Goal: Information Seeking & Learning: Learn about a topic

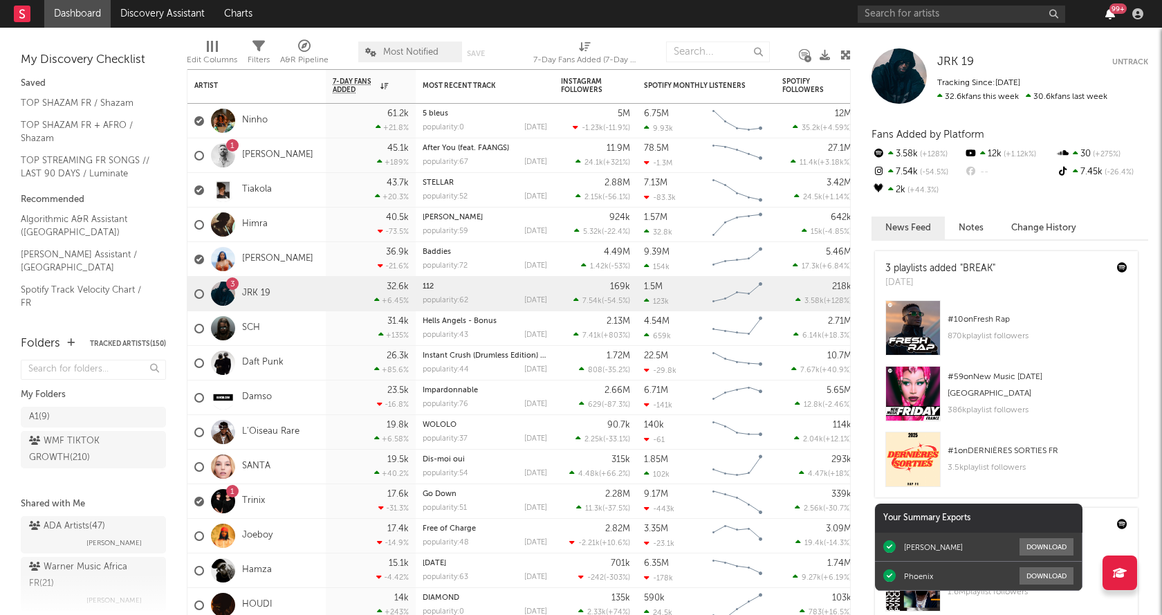
click at [1114, 15] on icon "button" at bounding box center [1110, 13] width 10 height 11
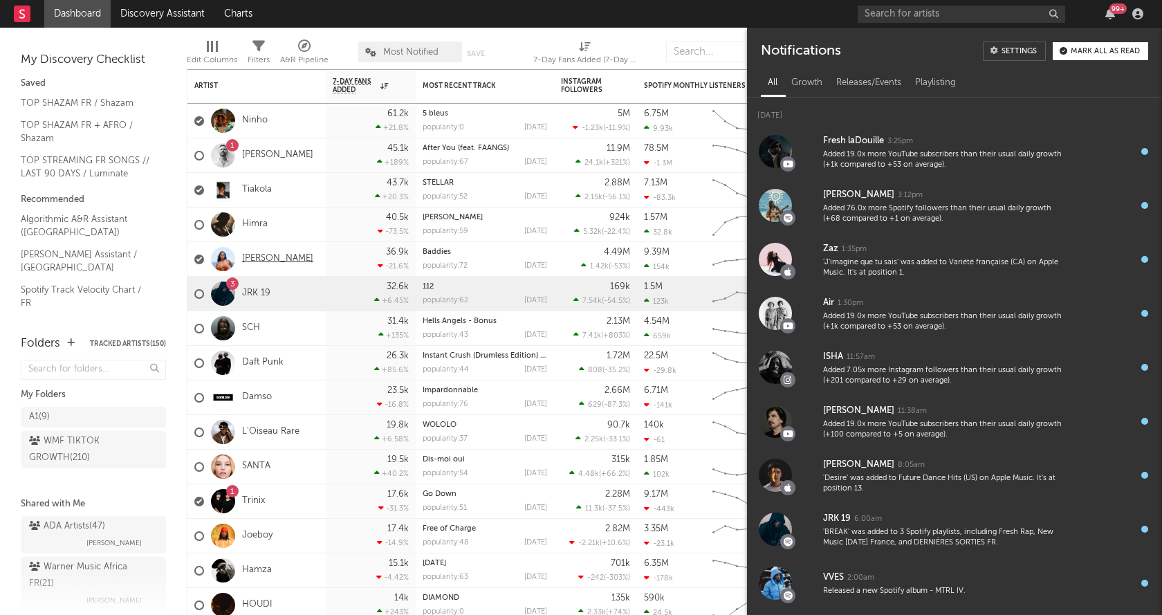
click at [259, 259] on link "[PERSON_NAME]" at bounding box center [277, 259] width 71 height 12
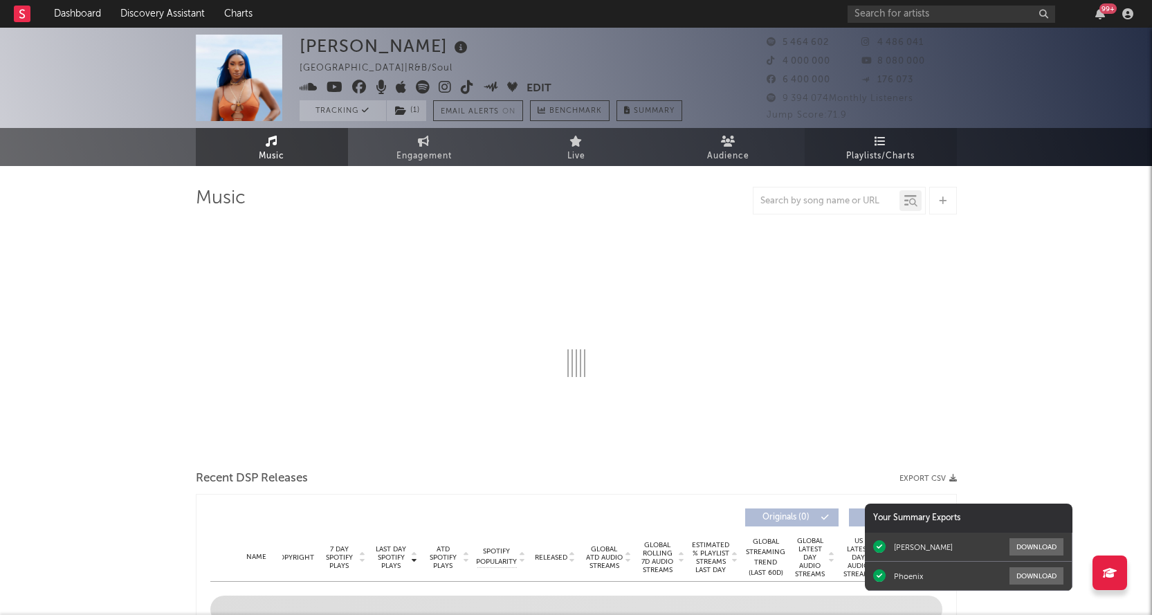
click at [877, 151] on span "Playlists/Charts" at bounding box center [880, 156] width 68 height 17
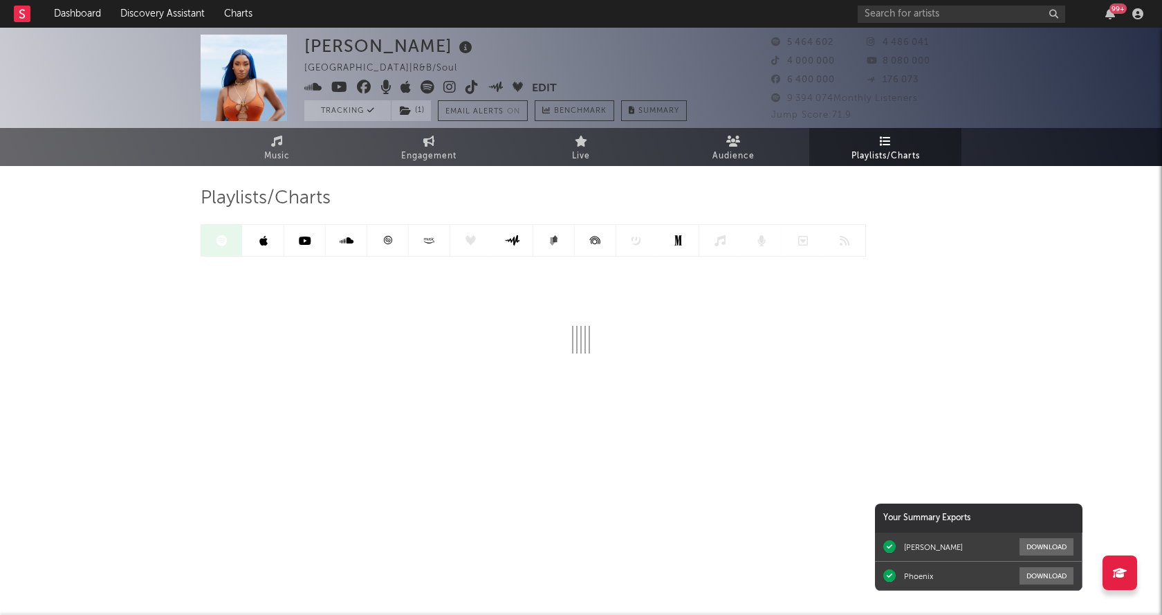
click at [389, 243] on icon at bounding box center [388, 240] width 10 height 10
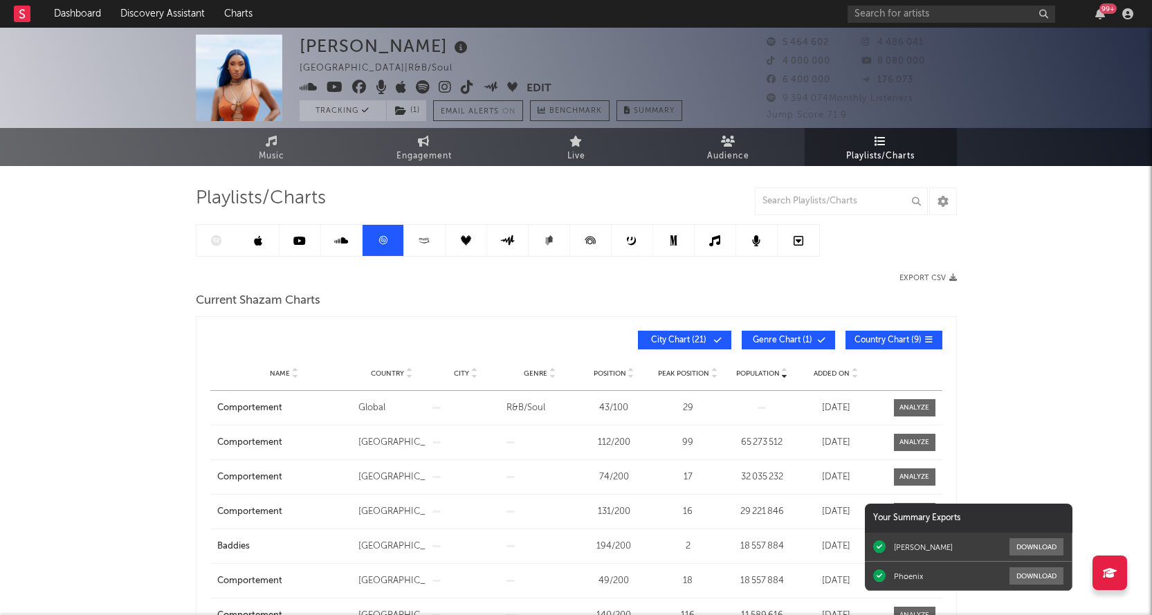
click at [834, 371] on span "Added On" at bounding box center [832, 373] width 36 height 8
click at [345, 238] on icon at bounding box center [341, 240] width 14 height 11
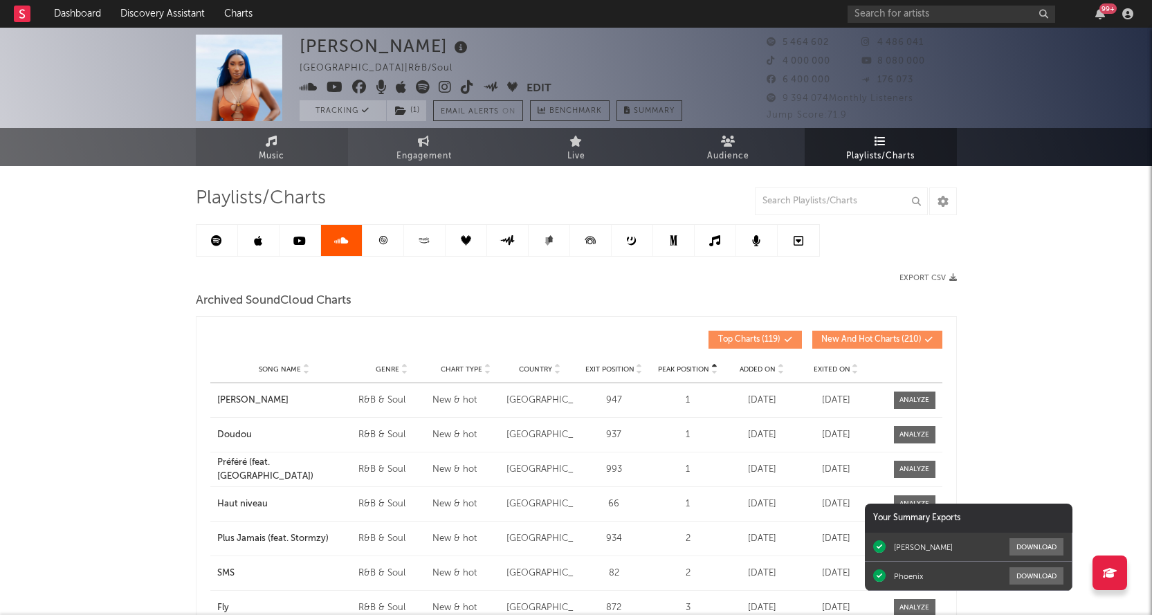
click at [264, 143] on link "Music" at bounding box center [272, 147] width 152 height 38
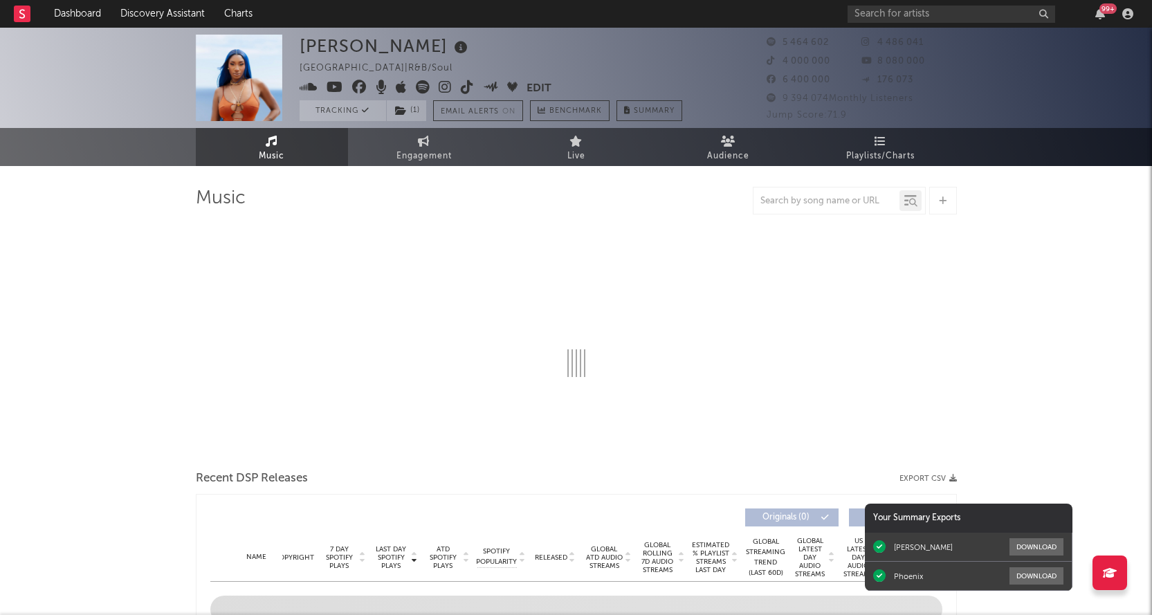
select select "6m"
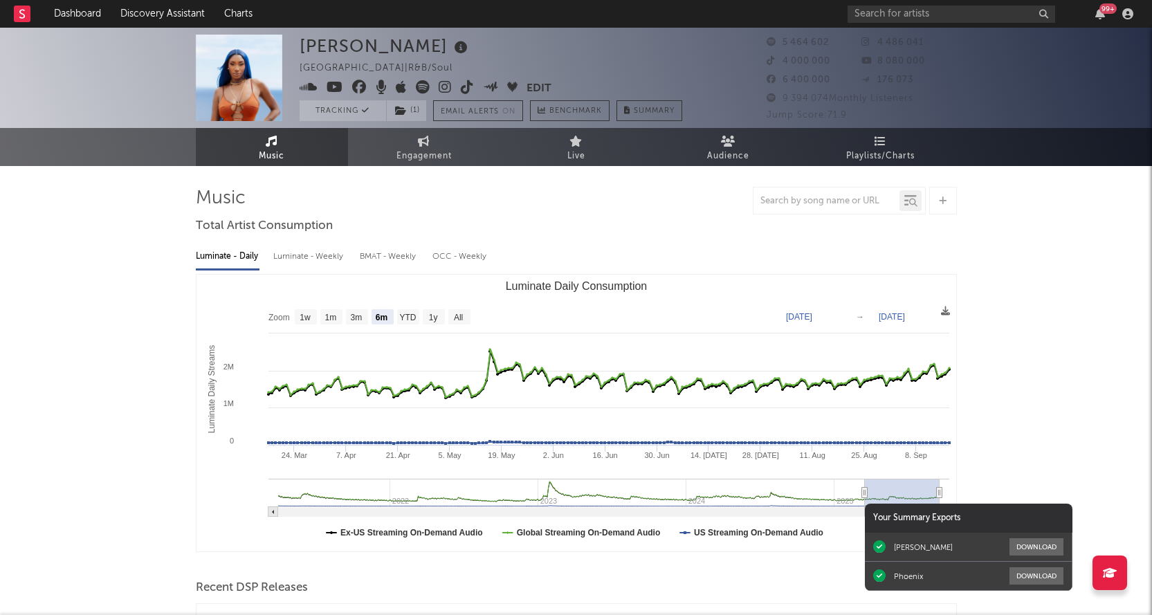
click at [1100, 7] on div "99 +" at bounding box center [1107, 8] width 17 height 10
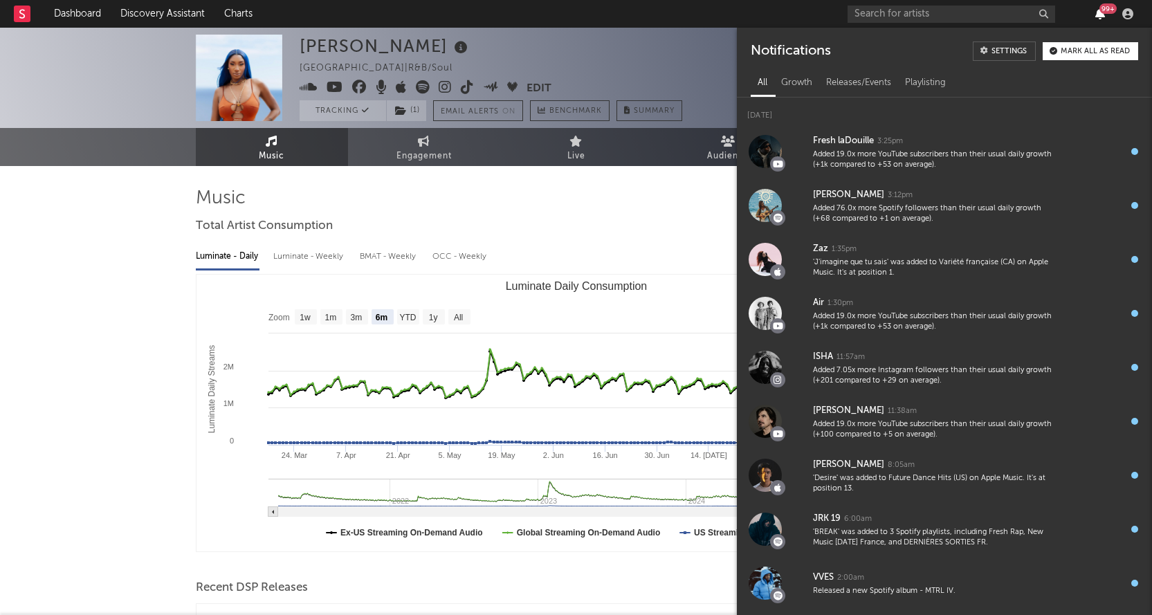
click at [1097, 17] on icon "button" at bounding box center [1100, 13] width 10 height 11
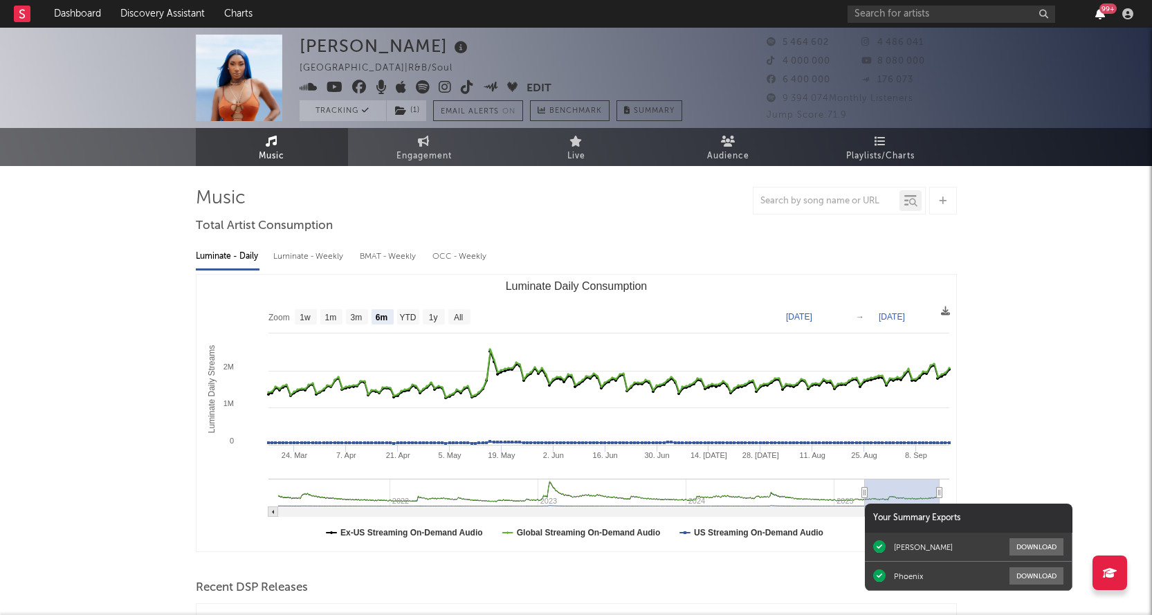
click at [1097, 17] on icon "button" at bounding box center [1100, 13] width 10 height 11
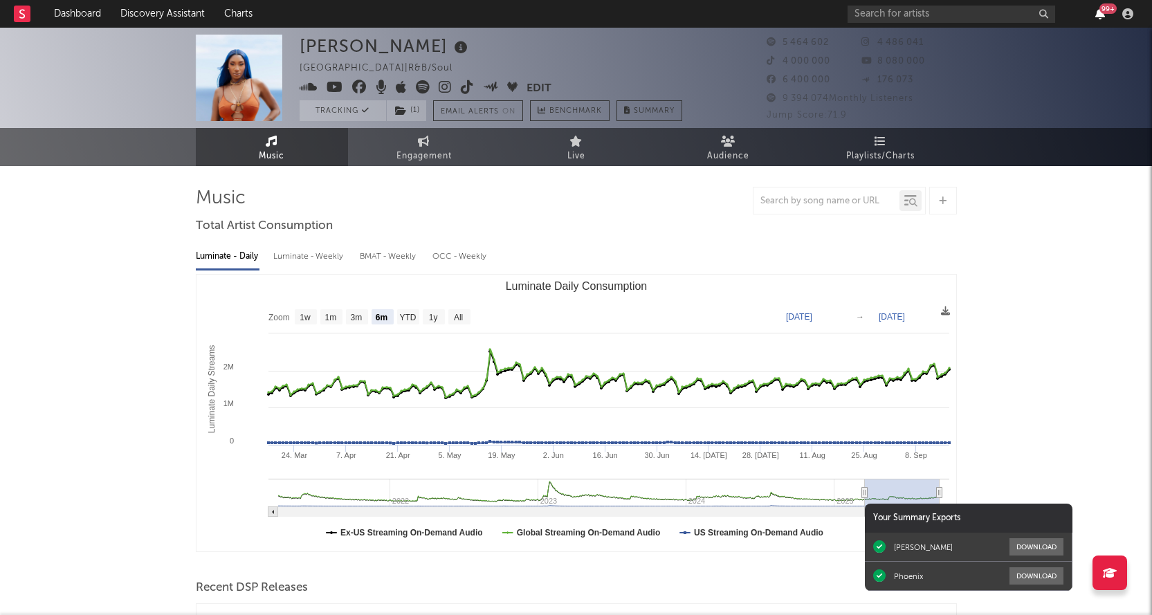
click at [1097, 11] on icon "button" at bounding box center [1100, 13] width 10 height 11
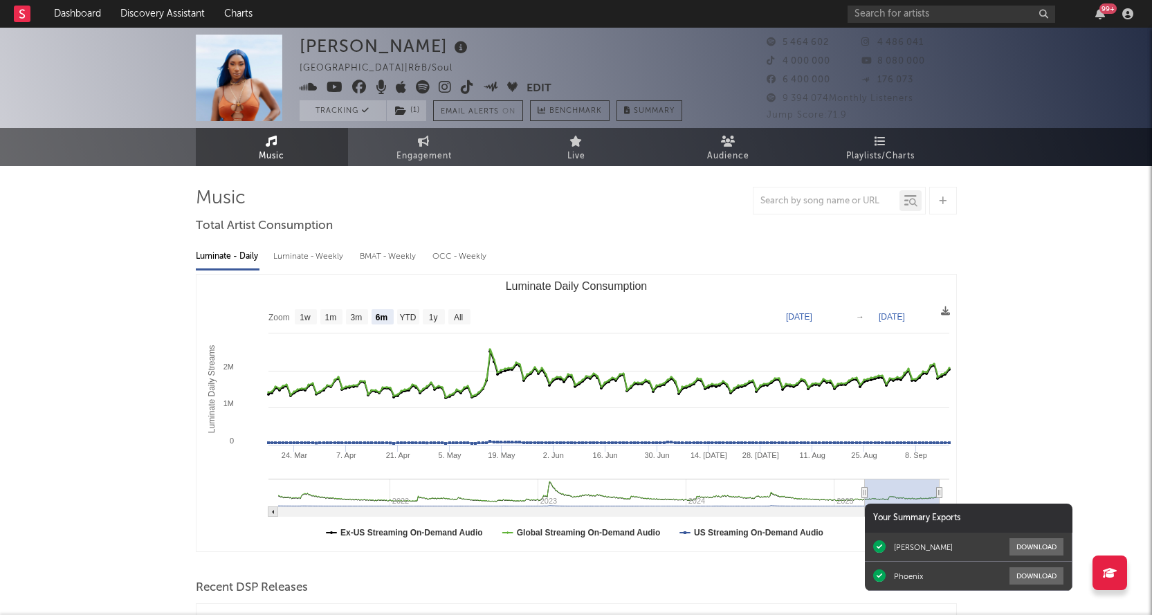
click at [1101, 11] on div "99 +" at bounding box center [1107, 8] width 17 height 10
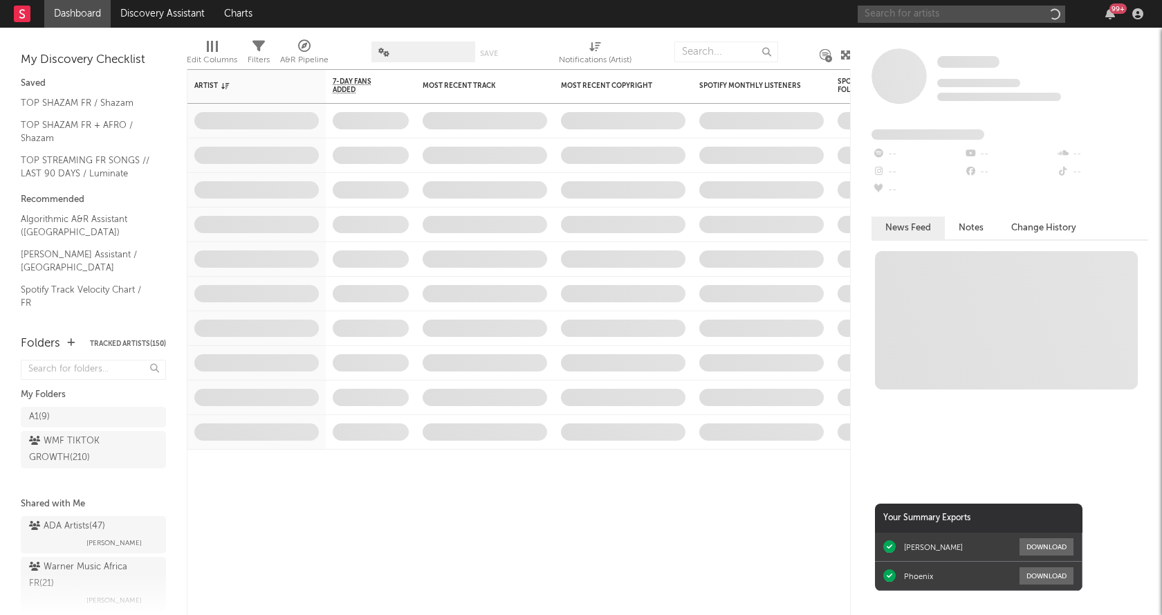
click at [963, 12] on input "text" at bounding box center [962, 14] width 208 height 17
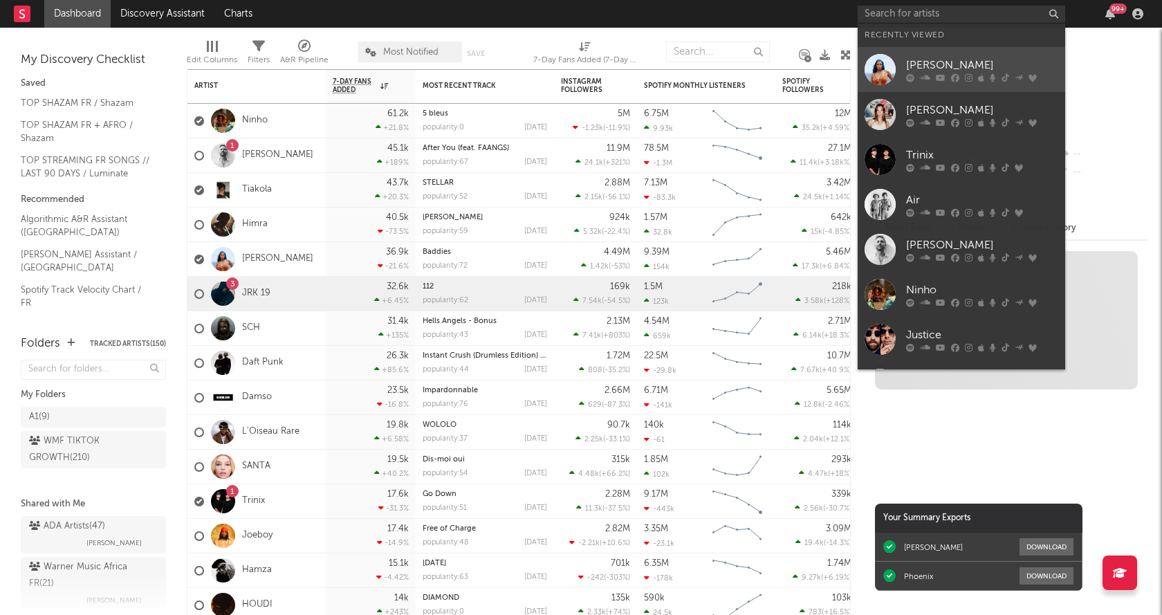
click at [961, 77] on div at bounding box center [982, 77] width 152 height 8
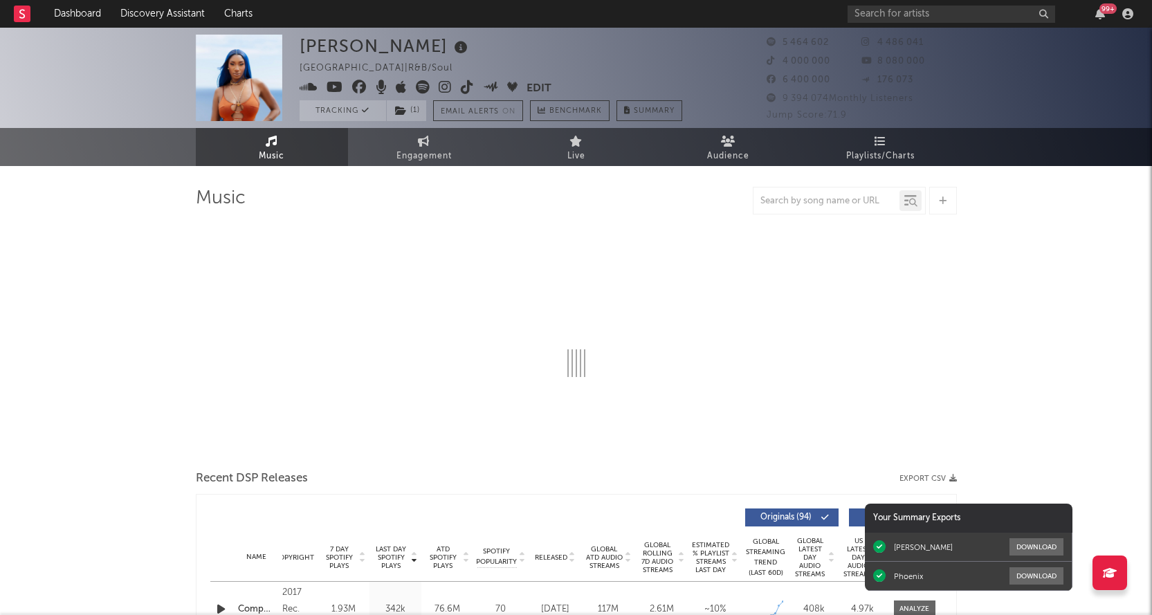
select select "6m"
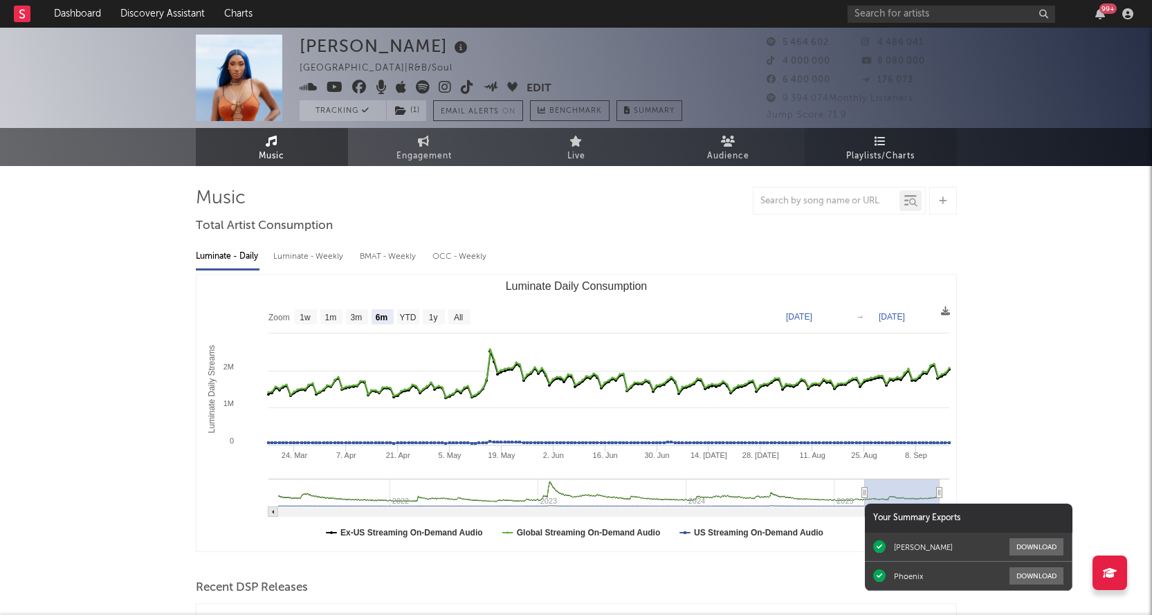
click at [883, 146] on icon at bounding box center [880, 141] width 12 height 11
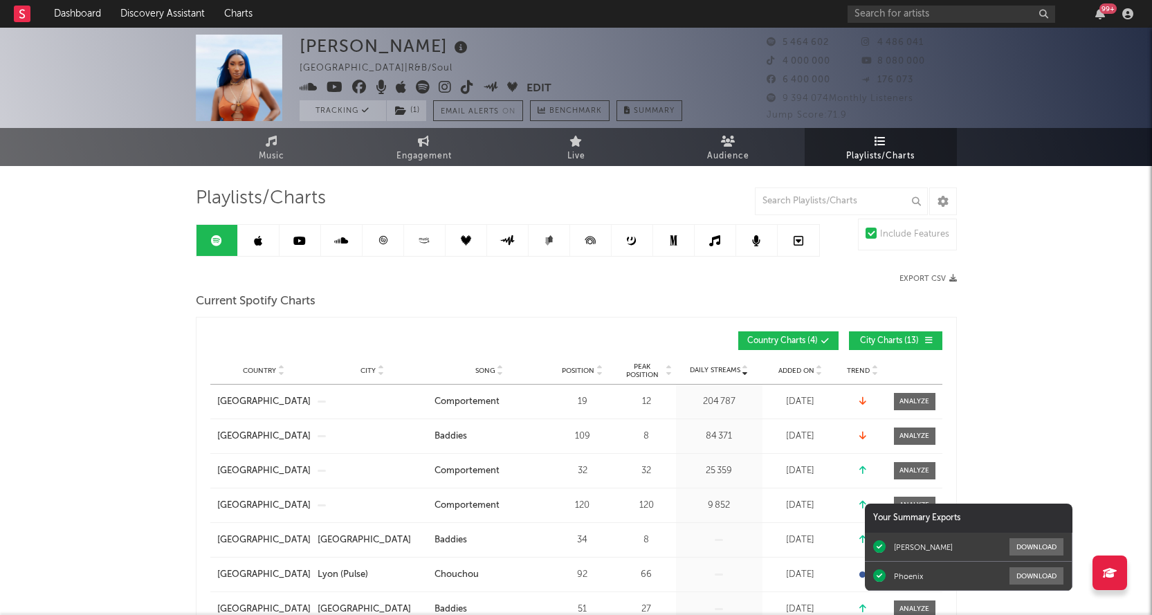
click at [391, 239] on link at bounding box center [384, 240] width 42 height 31
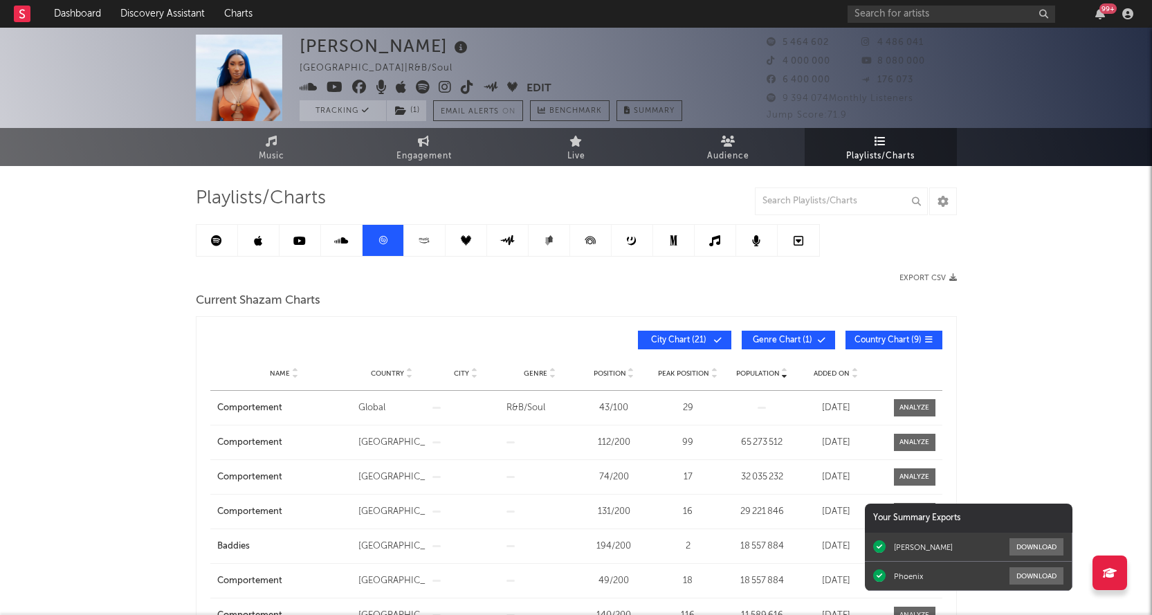
click at [833, 369] on span "Added On" at bounding box center [832, 373] width 36 height 8
click at [220, 234] on link at bounding box center [217, 240] width 42 height 31
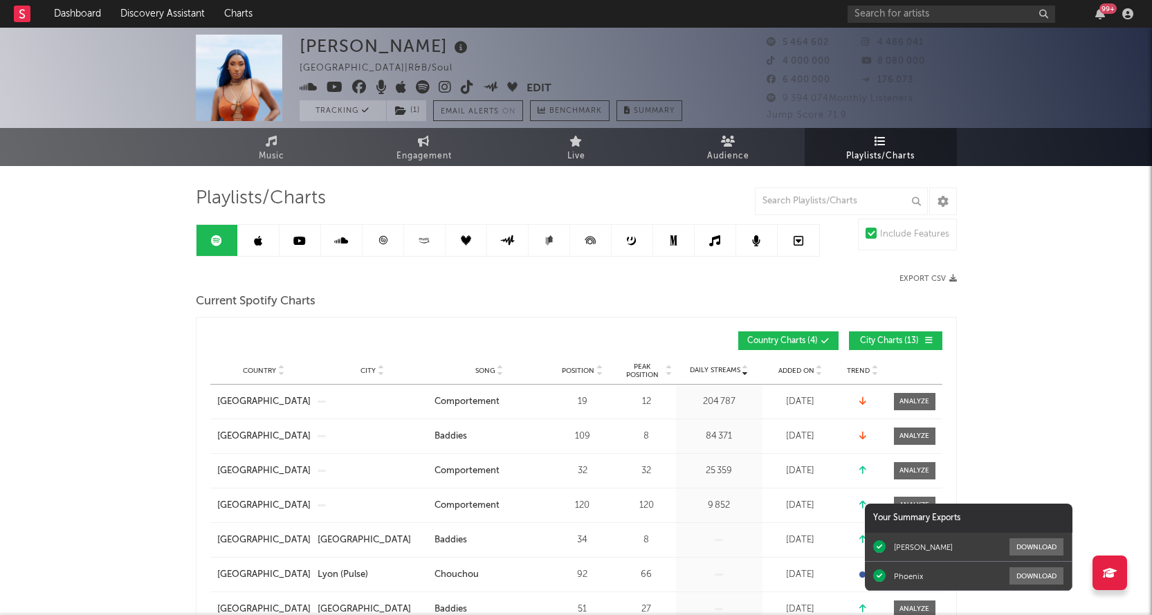
click at [795, 365] on div "Added On" at bounding box center [800, 370] width 69 height 10
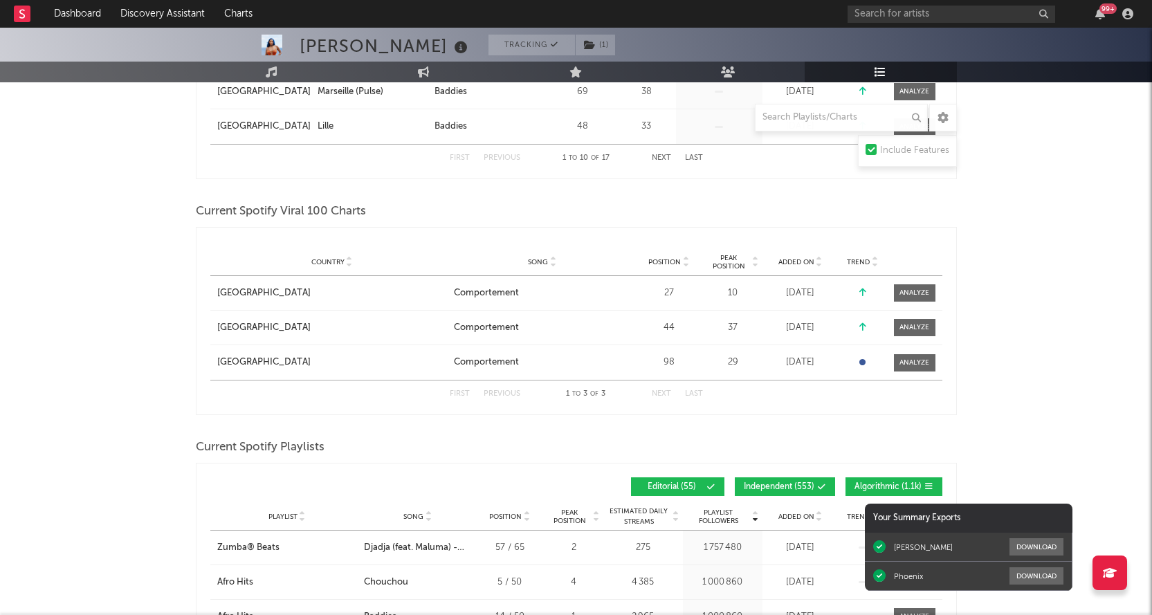
scroll to position [830, 0]
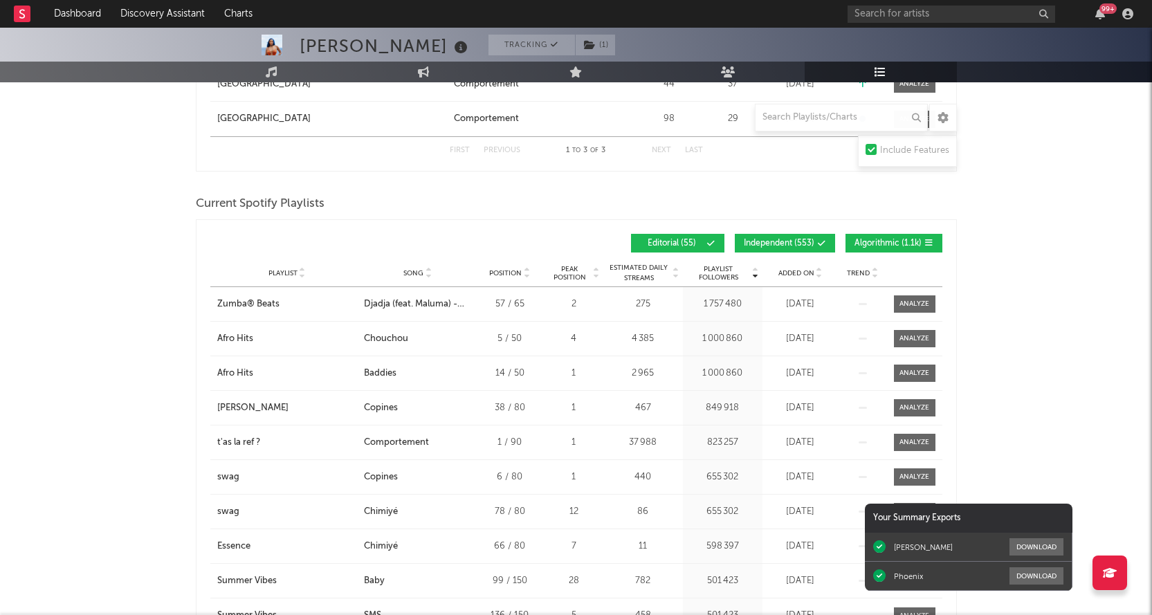
click at [789, 276] on div "Added On" at bounding box center [800, 273] width 69 height 10
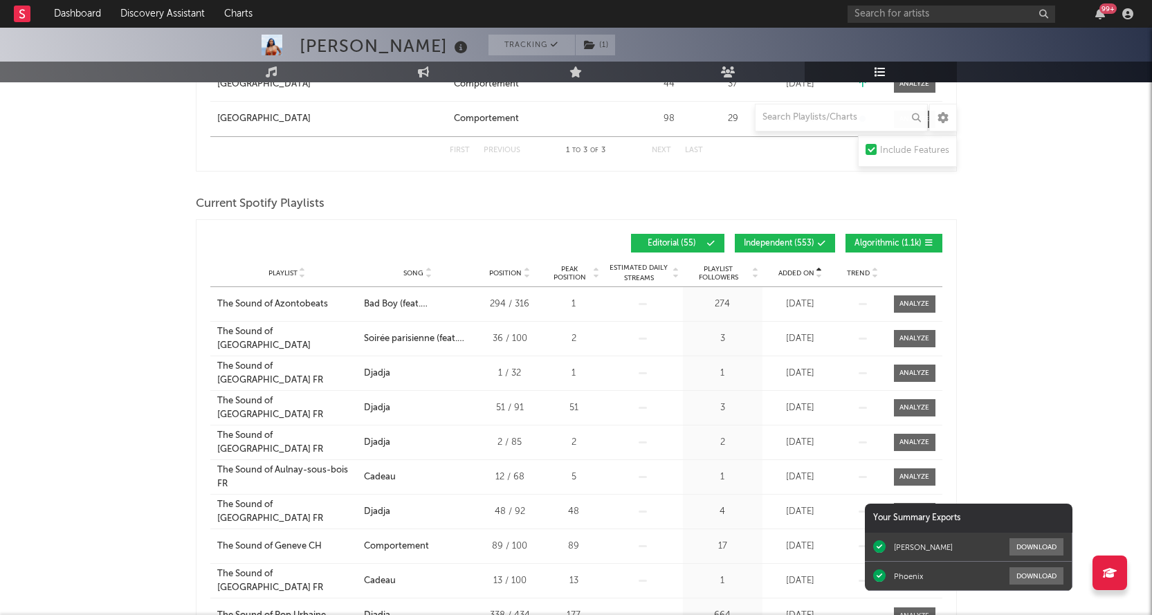
click at [789, 270] on span "Added On" at bounding box center [796, 273] width 36 height 8
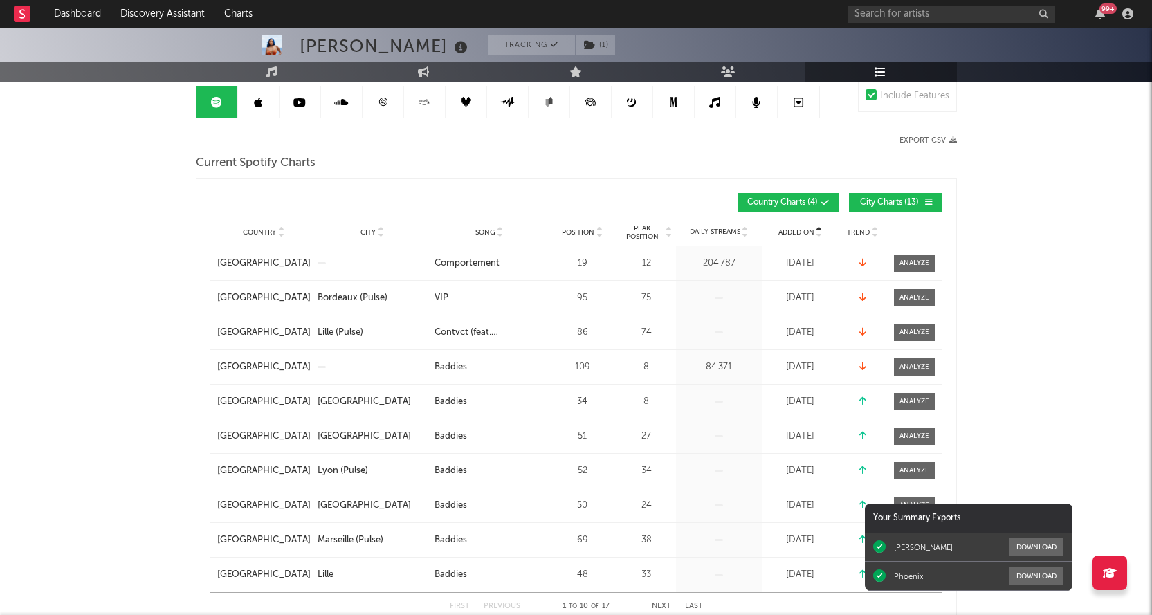
scroll to position [0, 0]
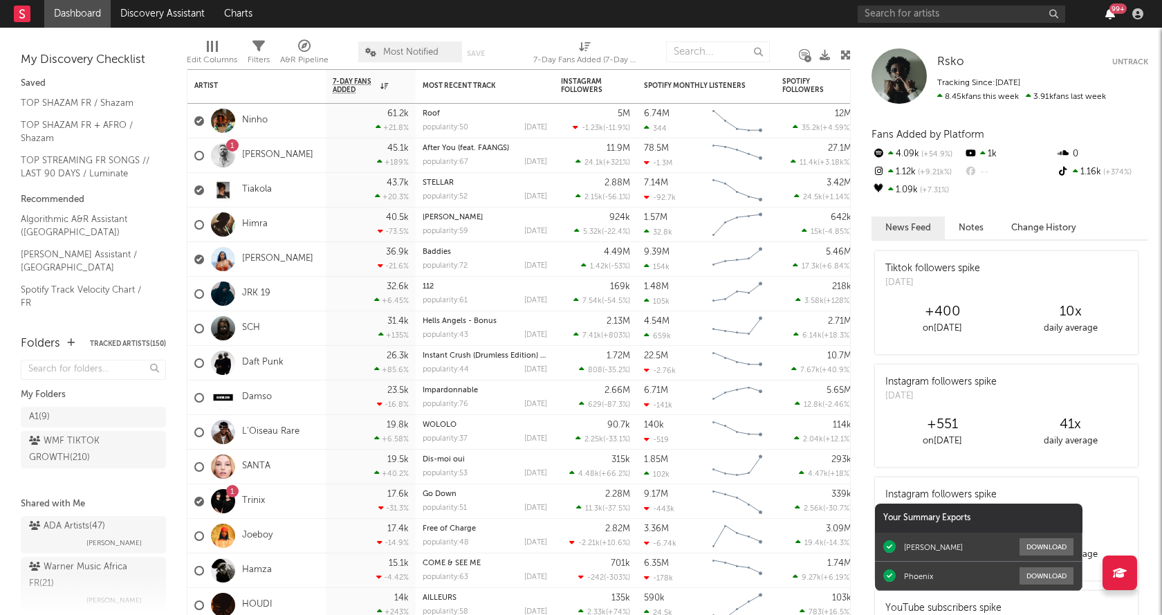
click at [1108, 13] on icon "button" at bounding box center [1110, 13] width 10 height 11
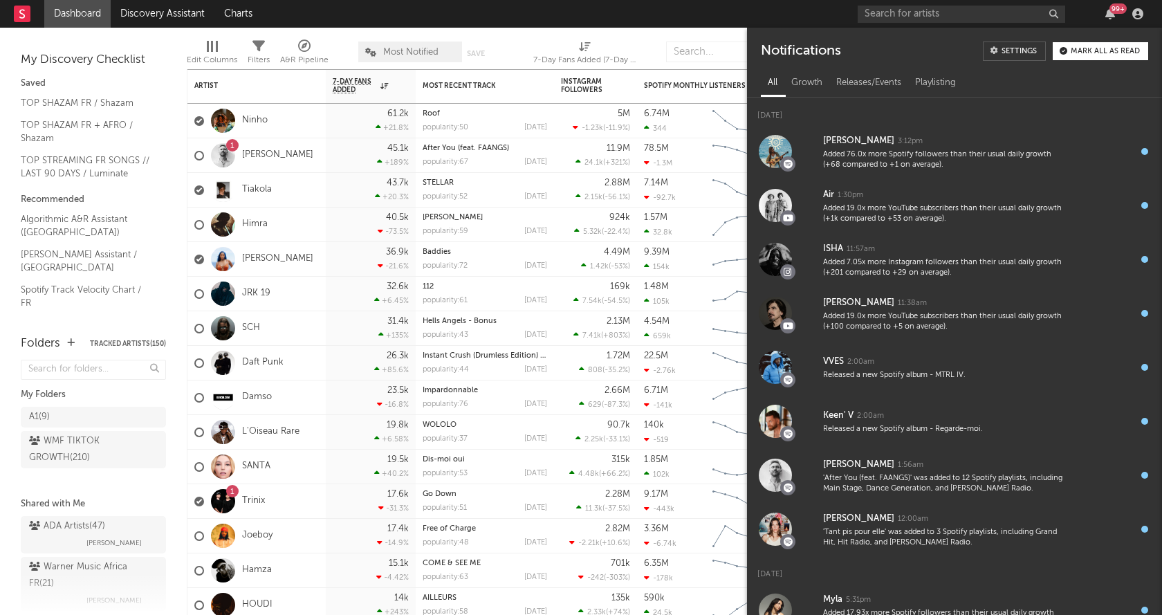
click at [641, 19] on nav "Dashboard Discovery Assistant Charts 99 +" at bounding box center [581, 14] width 1162 height 28
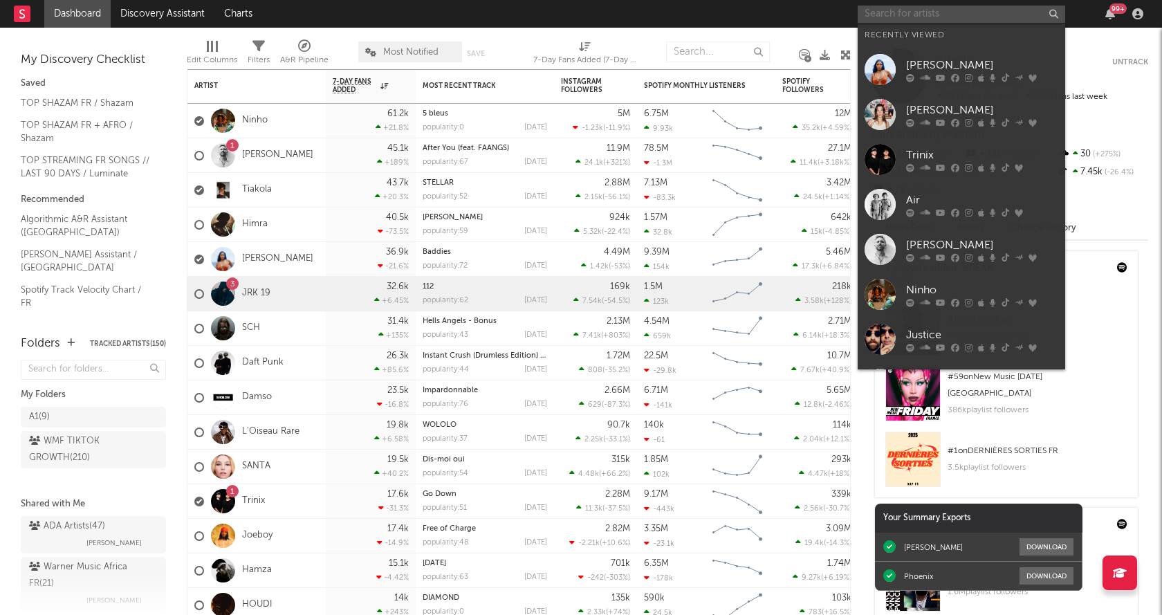
click at [882, 15] on input "text" at bounding box center [962, 14] width 208 height 17
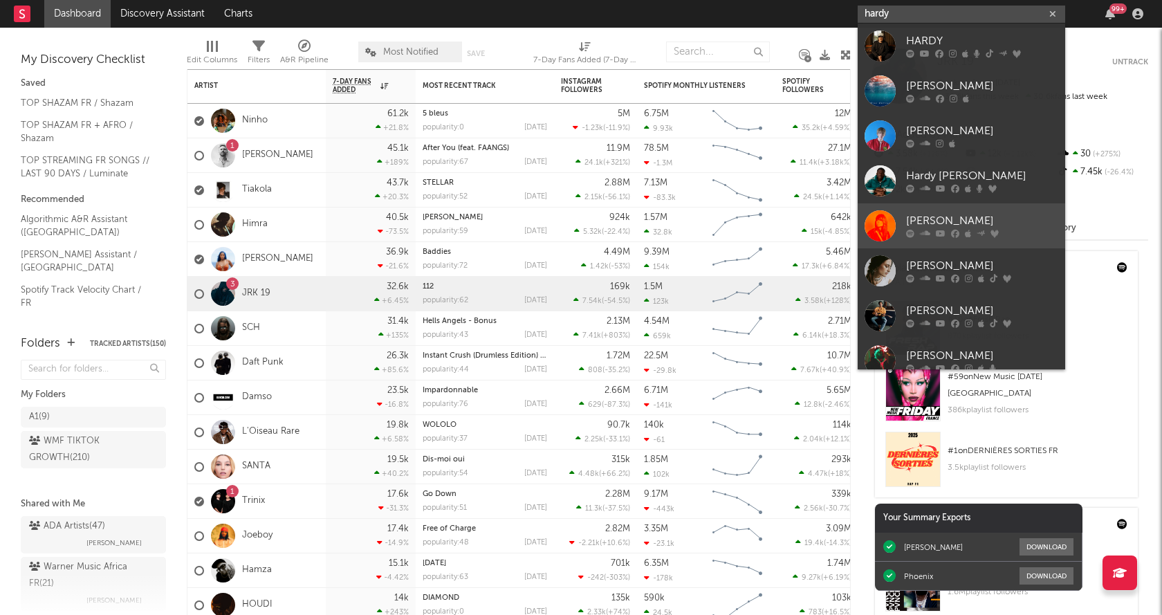
type input "hardy"
click at [959, 229] on div "[PERSON_NAME]" at bounding box center [982, 221] width 152 height 17
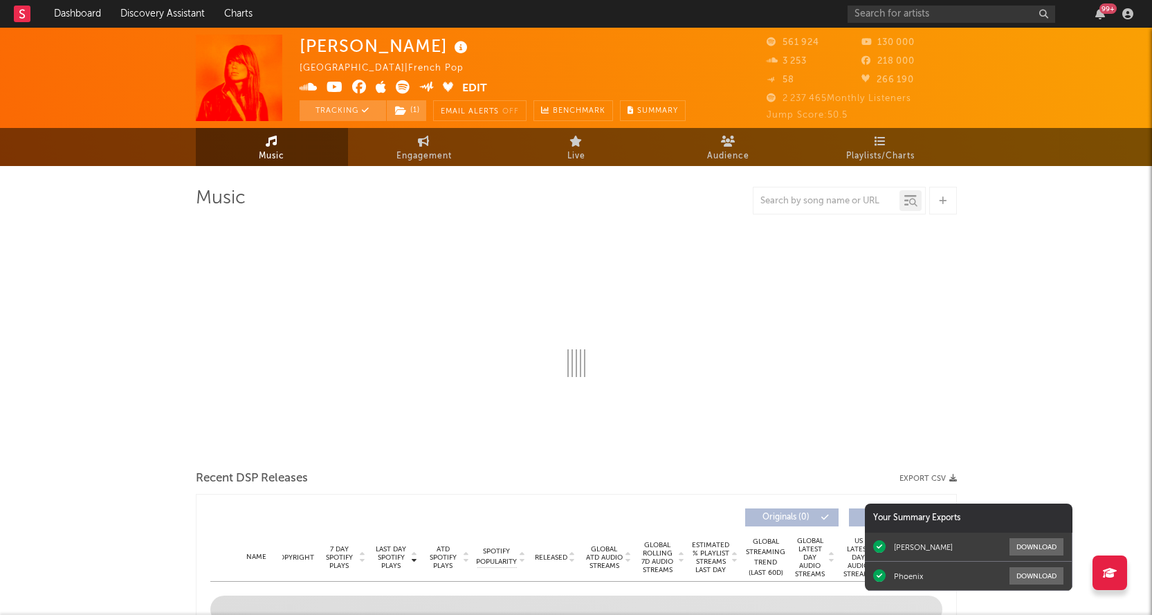
select select "6m"
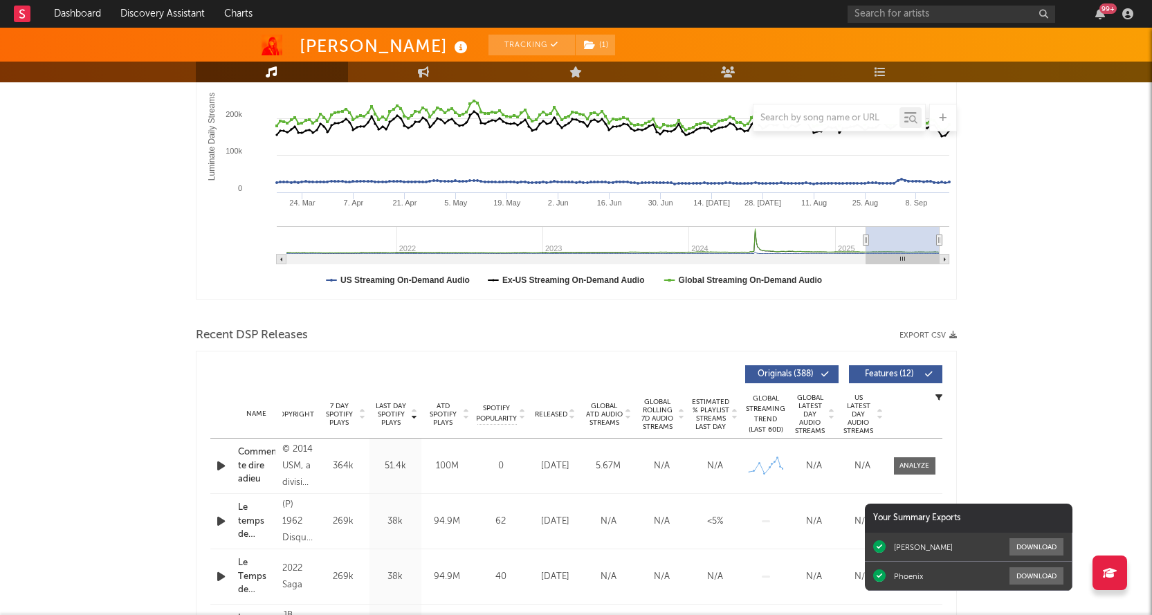
scroll to position [484, 0]
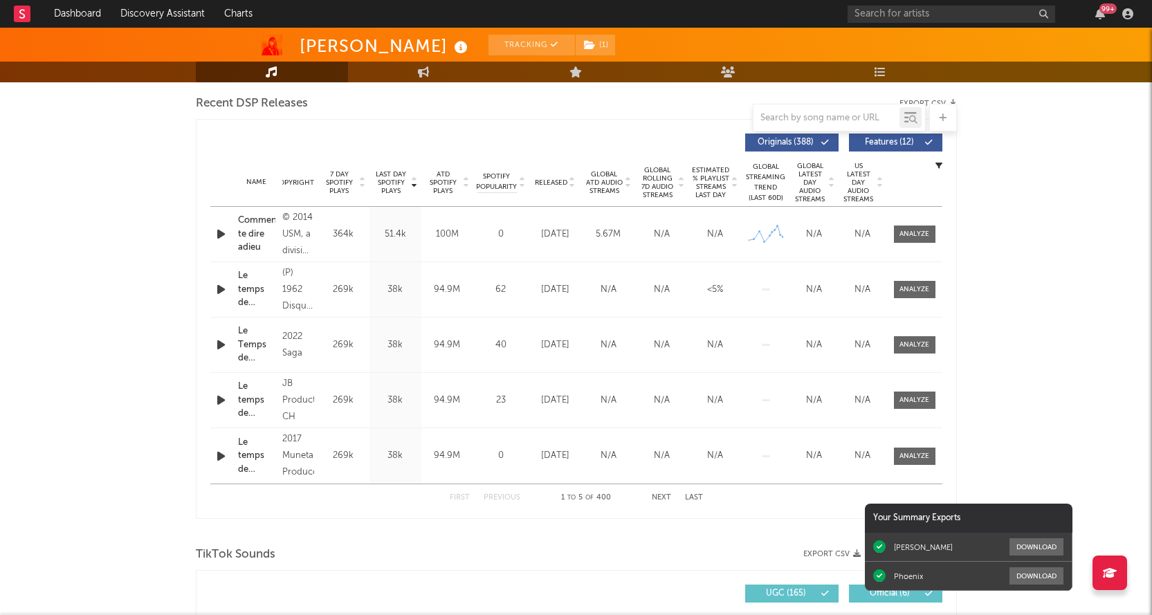
click at [668, 499] on button "Next" at bounding box center [661, 498] width 19 height 8
click at [253, 347] on div "J'suis d'accord - Stereo Mix" at bounding box center [257, 344] width 38 height 41
click at [900, 342] on div at bounding box center [914, 345] width 30 height 10
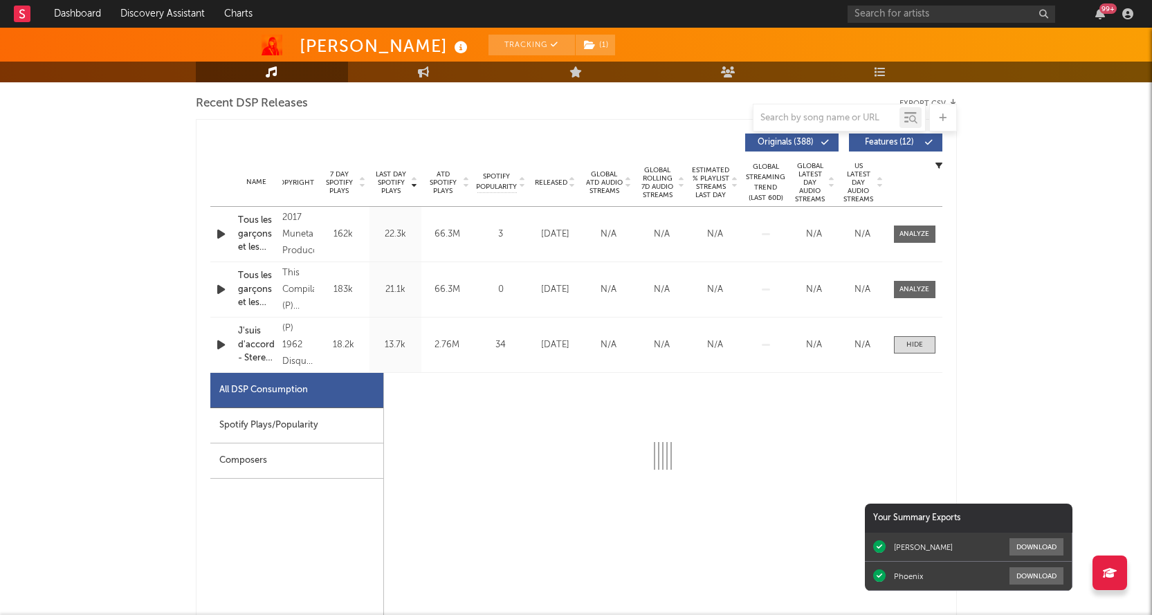
select select "6m"
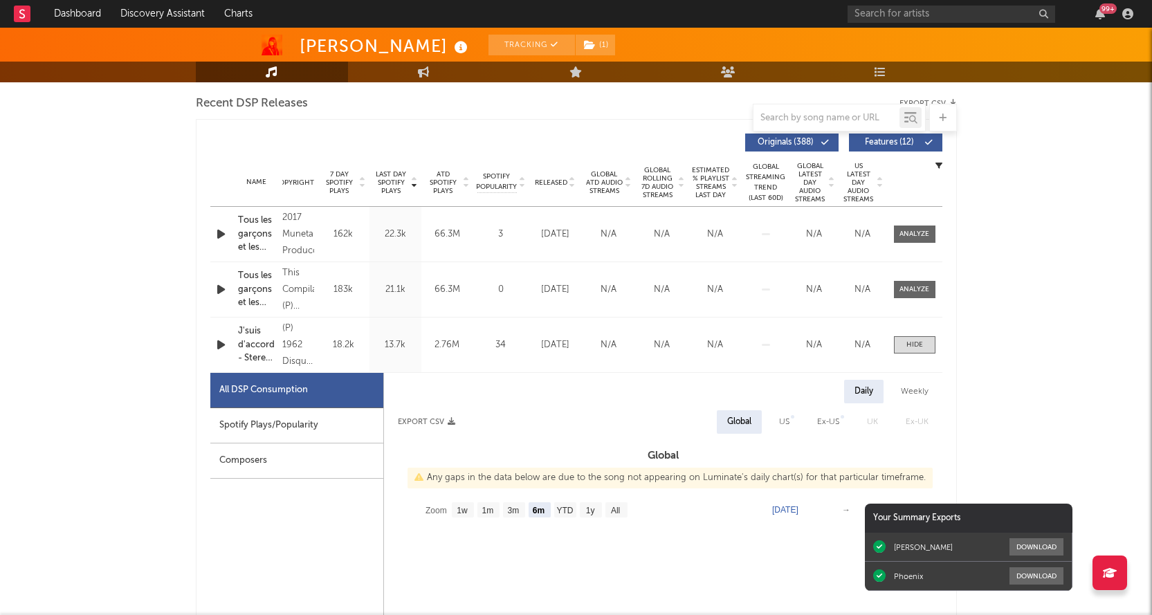
scroll to position [623, 0]
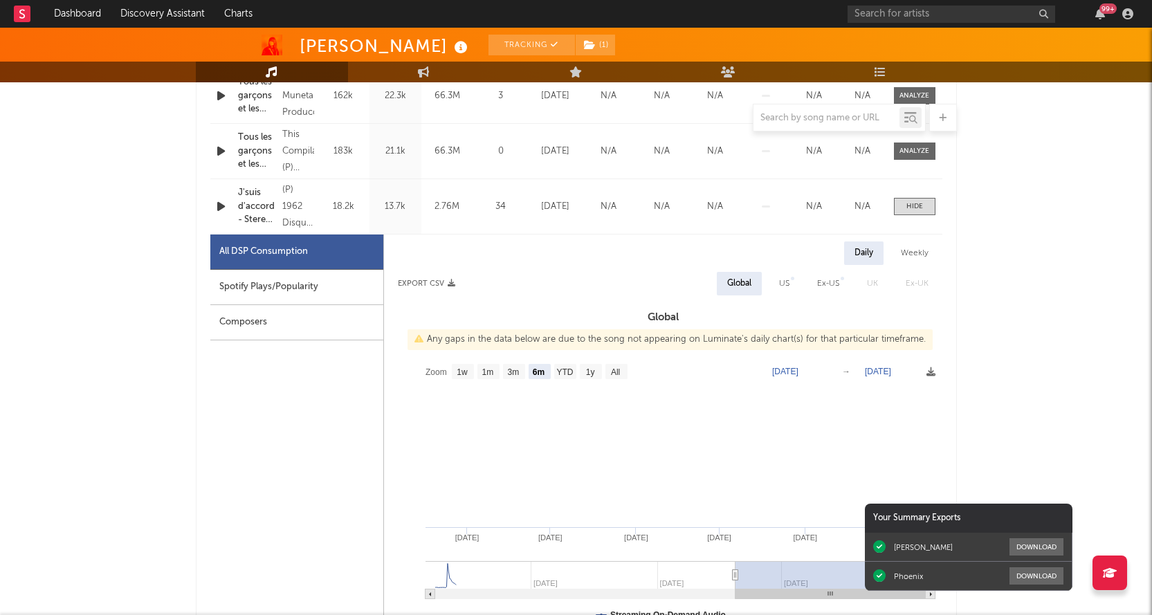
click at [340, 288] on div "Spotify Plays/Popularity" at bounding box center [296, 287] width 173 height 35
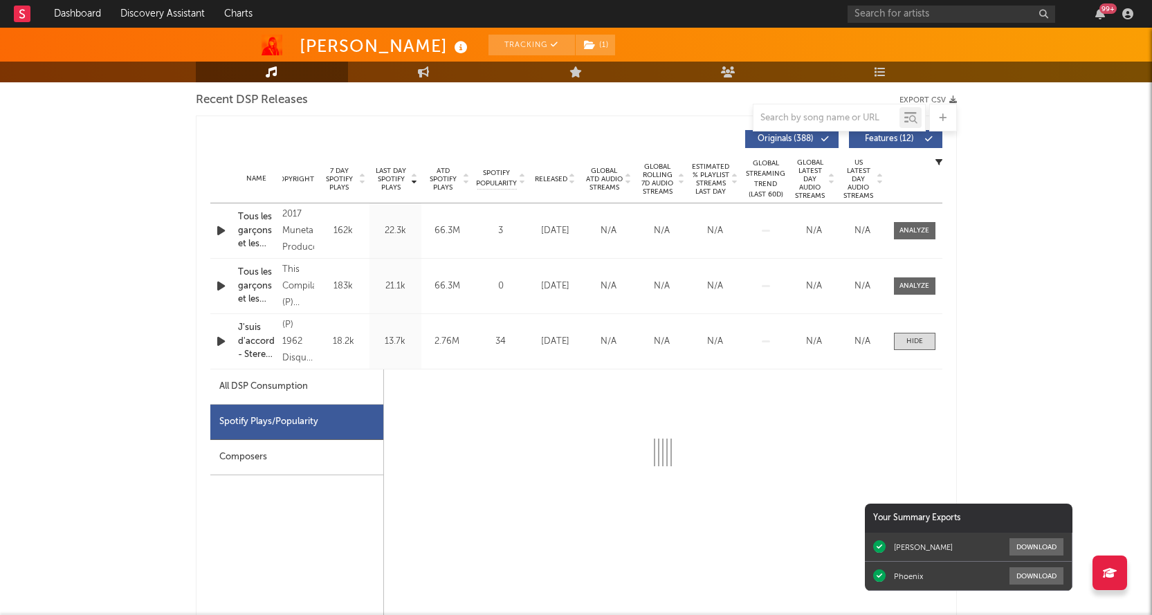
scroll to position [484, 0]
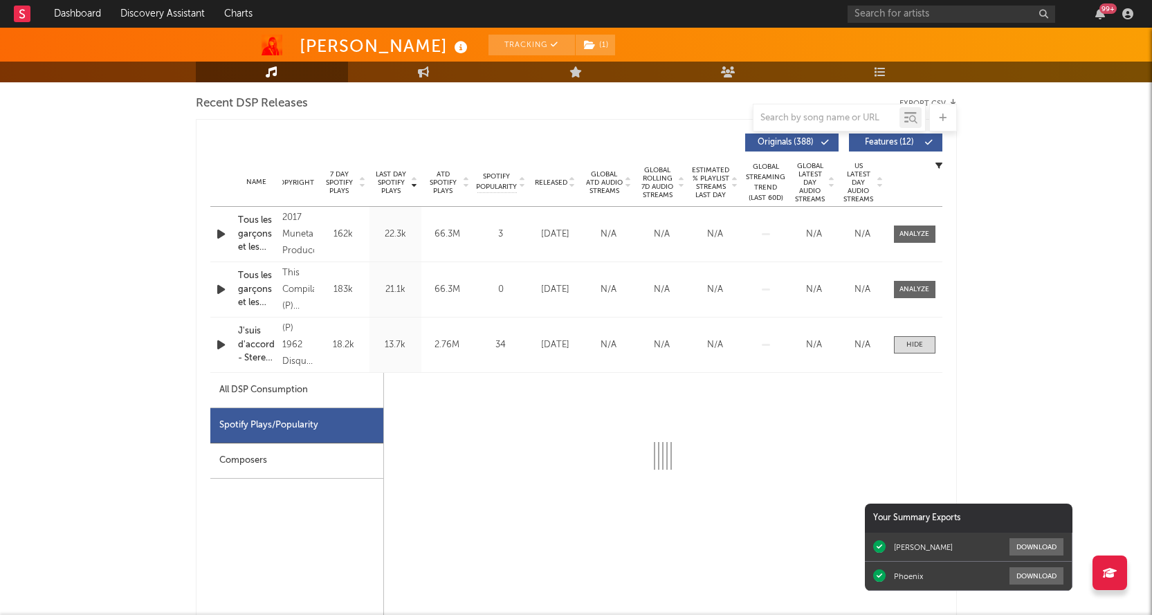
select select "6m"
select select "1w"
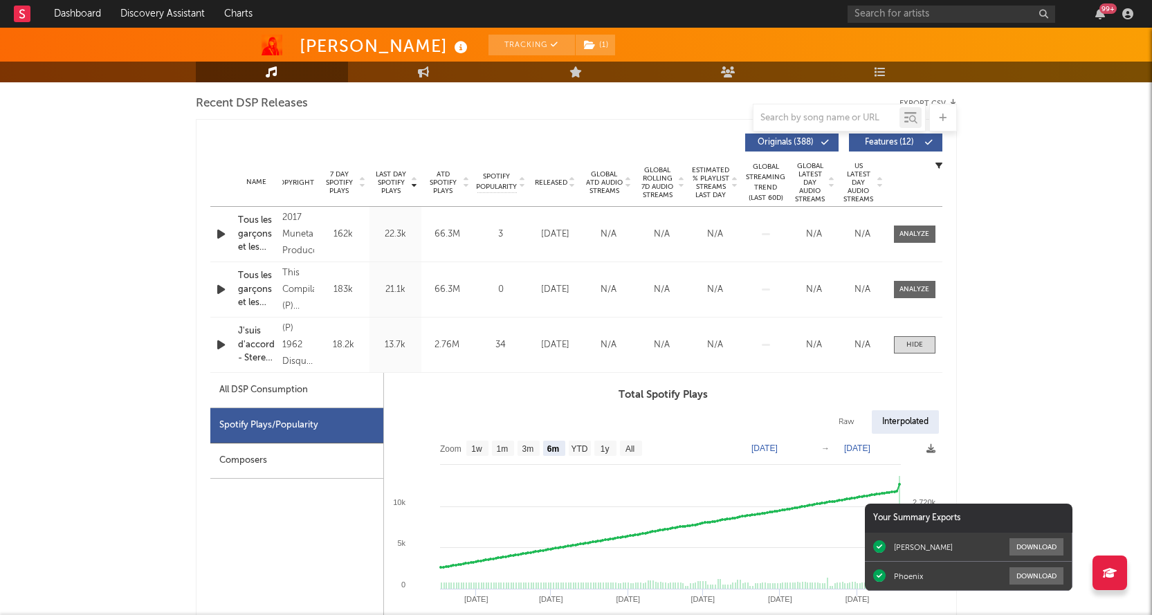
scroll to position [623, 0]
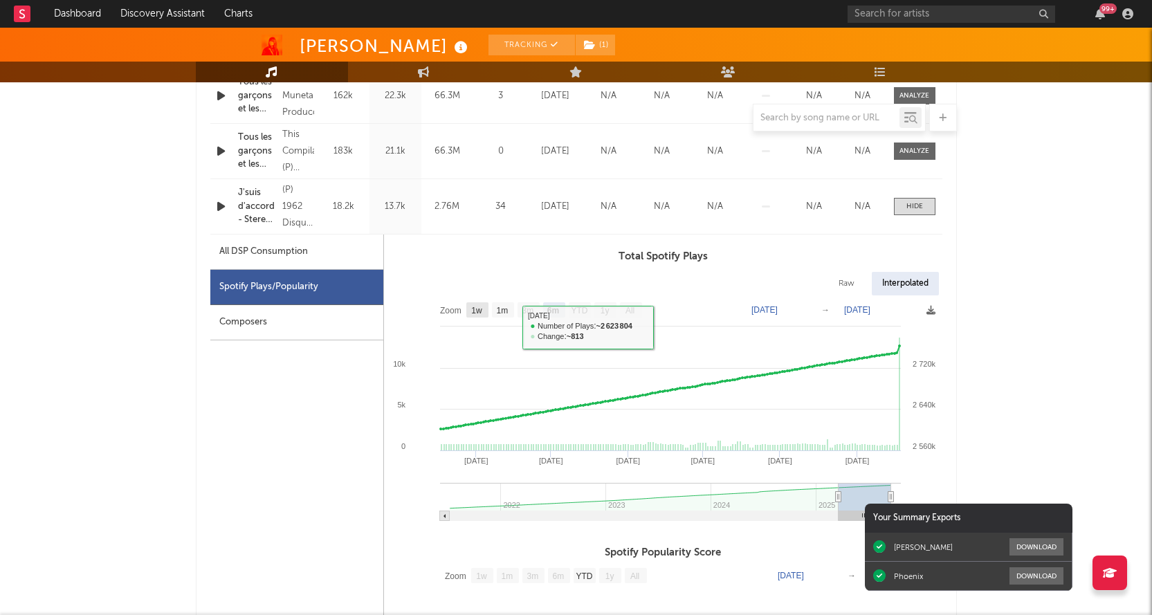
click at [474, 315] on text "1w" at bounding box center [476, 311] width 11 height 10
select select "1w"
type input "[DATE]"
